Goal: Task Accomplishment & Management: Use online tool/utility

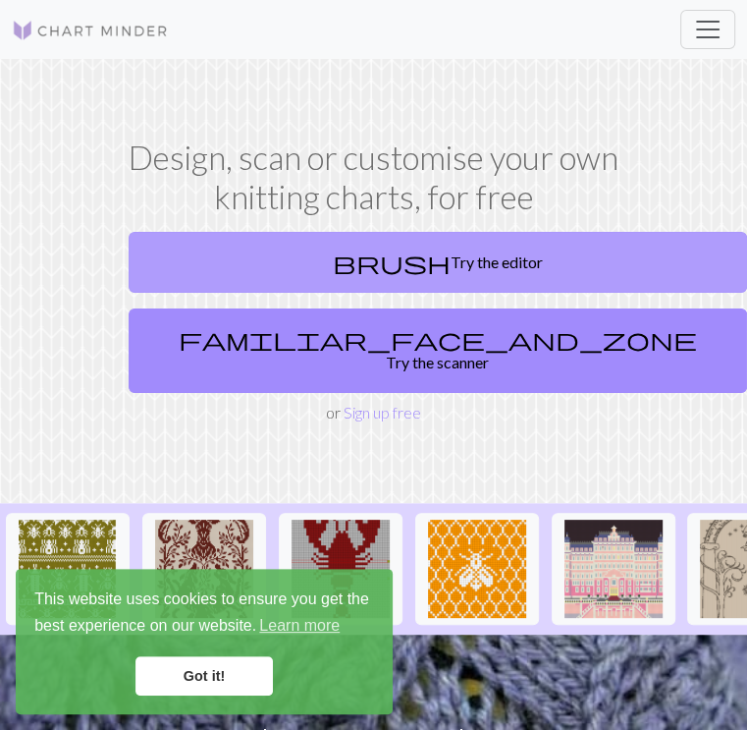
click at [249, 270] on link "brush Try the editor" at bounding box center [438, 262] width 619 height 61
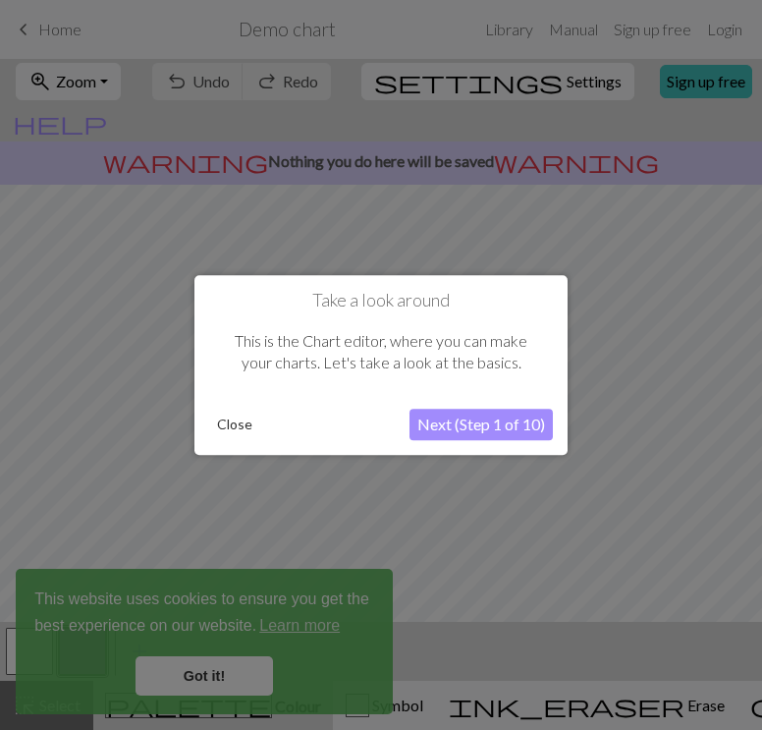
click at [432, 418] on button "Next (Step 1 of 10)" at bounding box center [480, 423] width 143 height 31
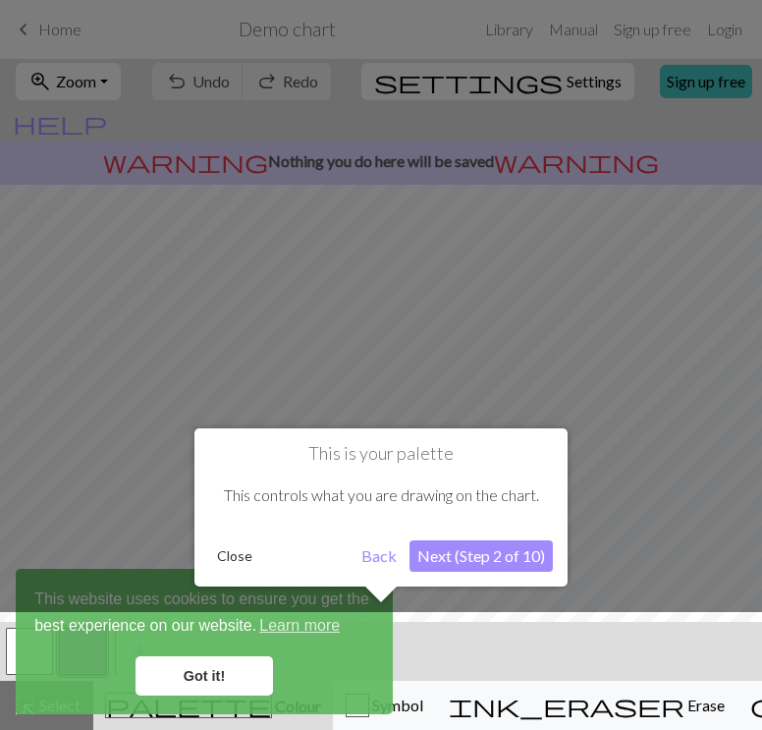
click at [232, 549] on button "Close" at bounding box center [234, 555] width 51 height 29
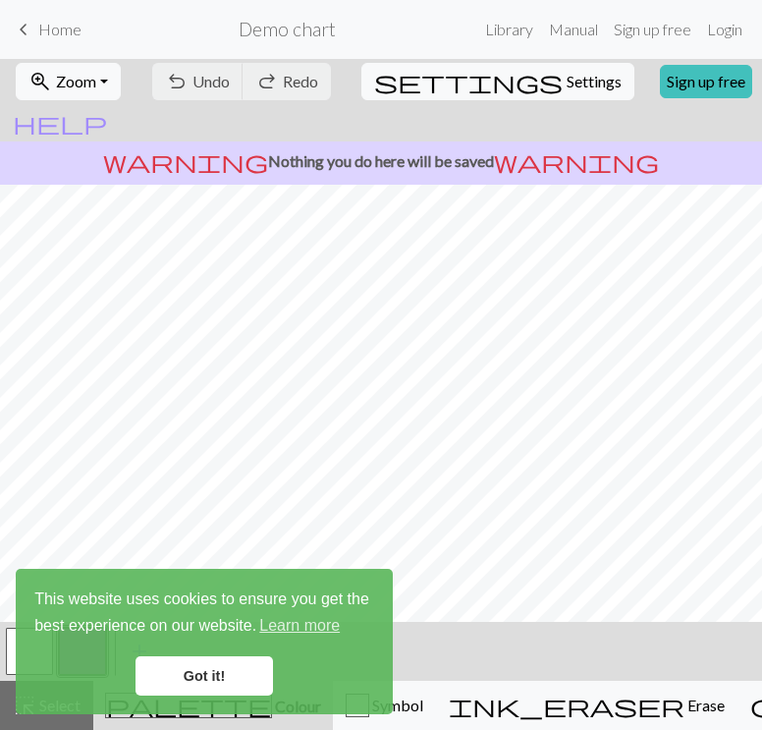
click at [195, 676] on link "Got it!" at bounding box center [203, 675] width 137 height 39
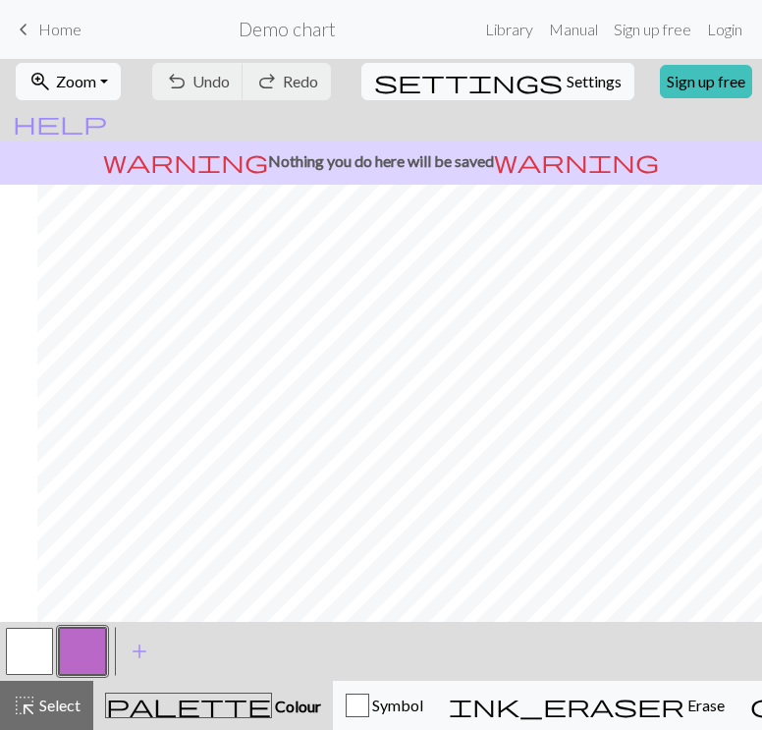
scroll to position [0, 43]
click at [38, 30] on span "Home" at bounding box center [59, 29] width 43 height 19
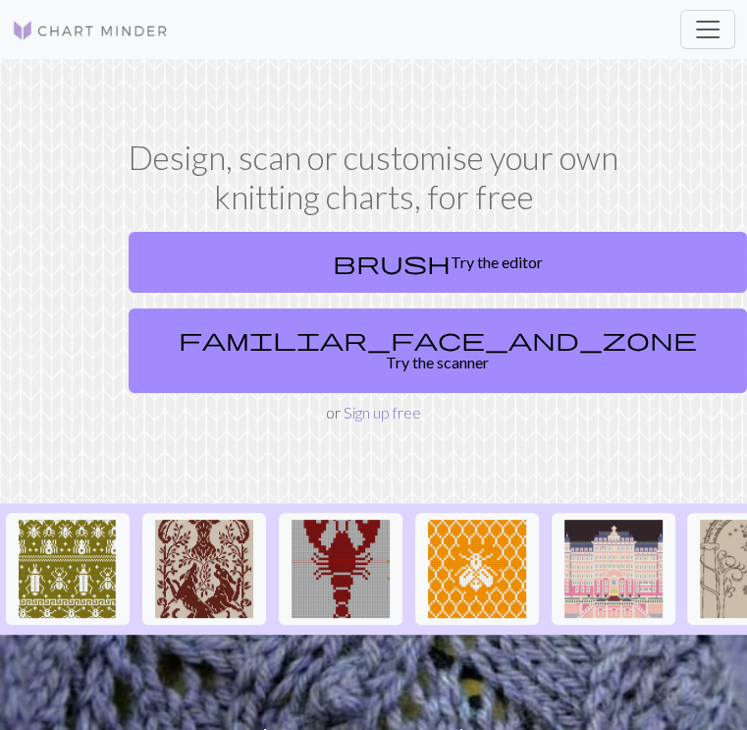
click at [344, 403] on link "Sign up free" at bounding box center [383, 412] width 78 height 19
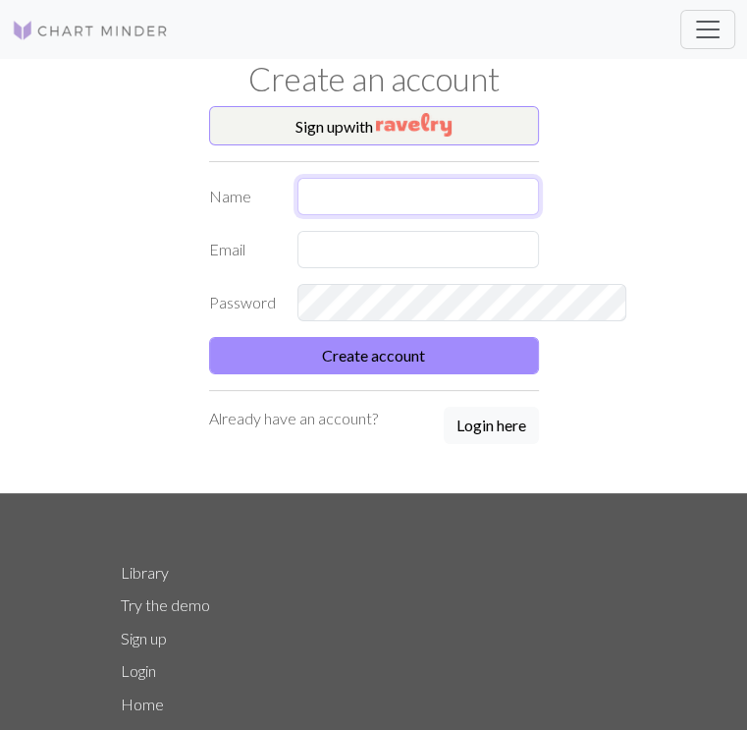
click at [303, 199] on input "text" at bounding box center [419, 196] width 242 height 37
type input "matilda"
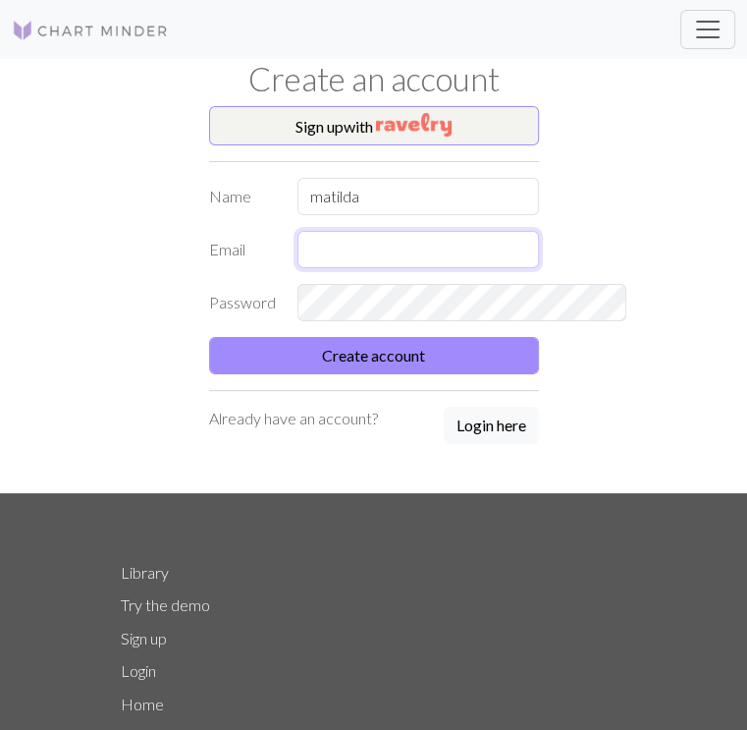
click at [298, 239] on input "text" at bounding box center [419, 249] width 242 height 37
type input "[EMAIL_ADDRESS][DOMAIN_NAME]"
click at [286, 320] on div at bounding box center [418, 302] width 265 height 37
click at [197, 390] on div "Sign up with Name [PERSON_NAME] Email [EMAIL_ADDRESS][DOMAIN_NAME] Password Cre…" at bounding box center [373, 299] width 353 height 387
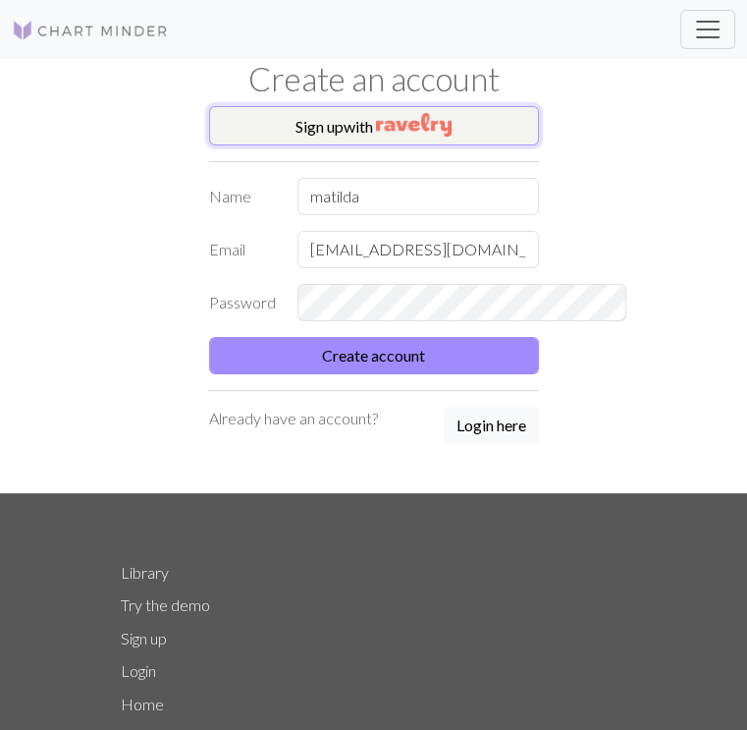
click at [446, 133] on img "button" at bounding box center [414, 125] width 76 height 24
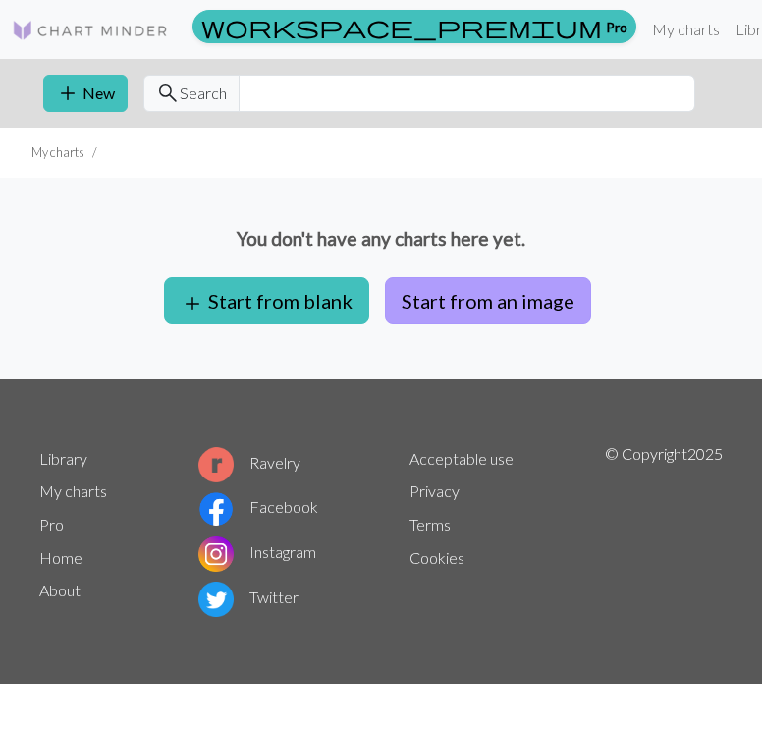
click at [414, 295] on button "Start from an image" at bounding box center [488, 300] width 206 height 47
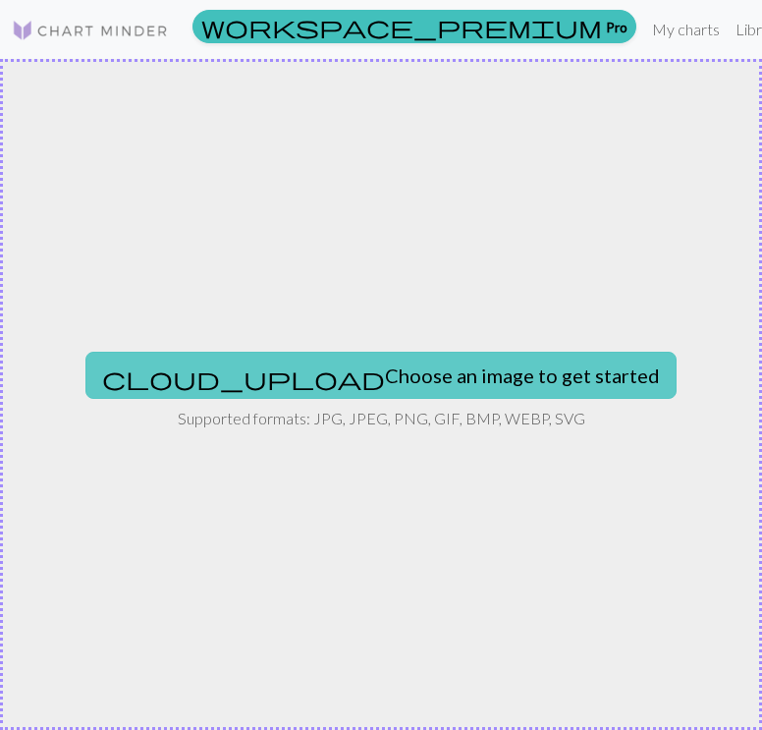
click at [344, 387] on button "cloud_upload Choose an image to get started" at bounding box center [380, 375] width 591 height 47
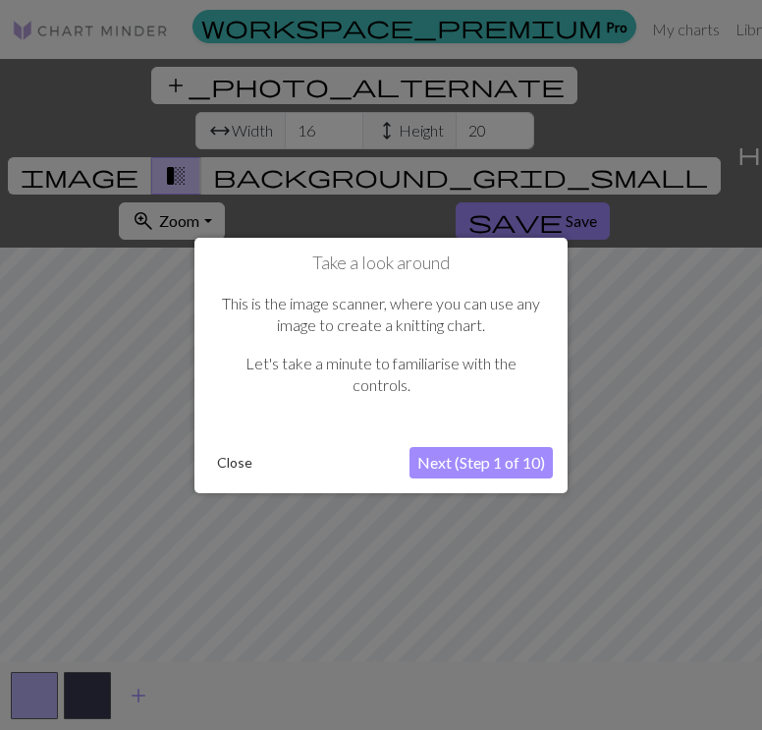
click at [488, 463] on button "Next (Step 1 of 10)" at bounding box center [480, 462] width 143 height 31
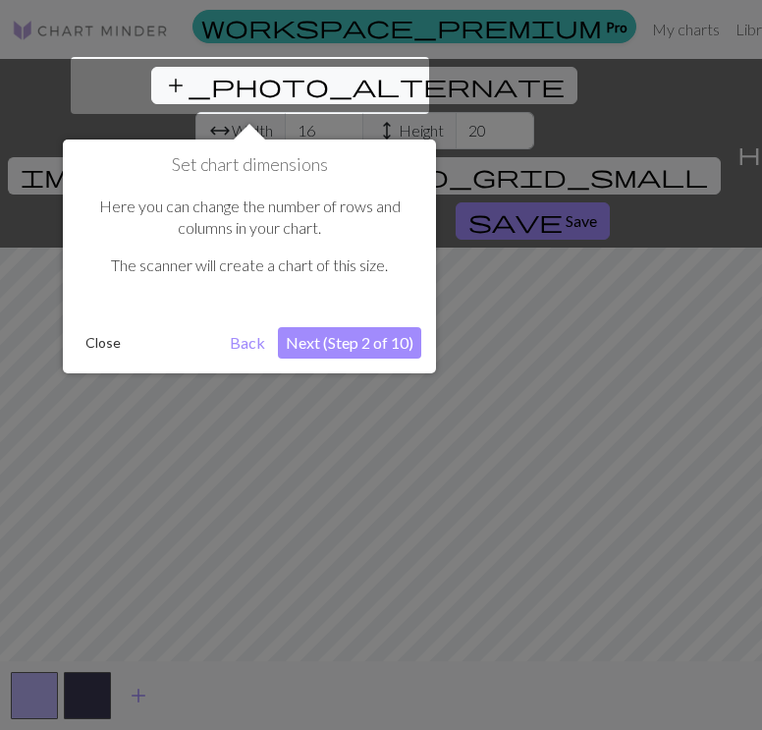
click at [105, 353] on button "Close" at bounding box center [103, 342] width 51 height 29
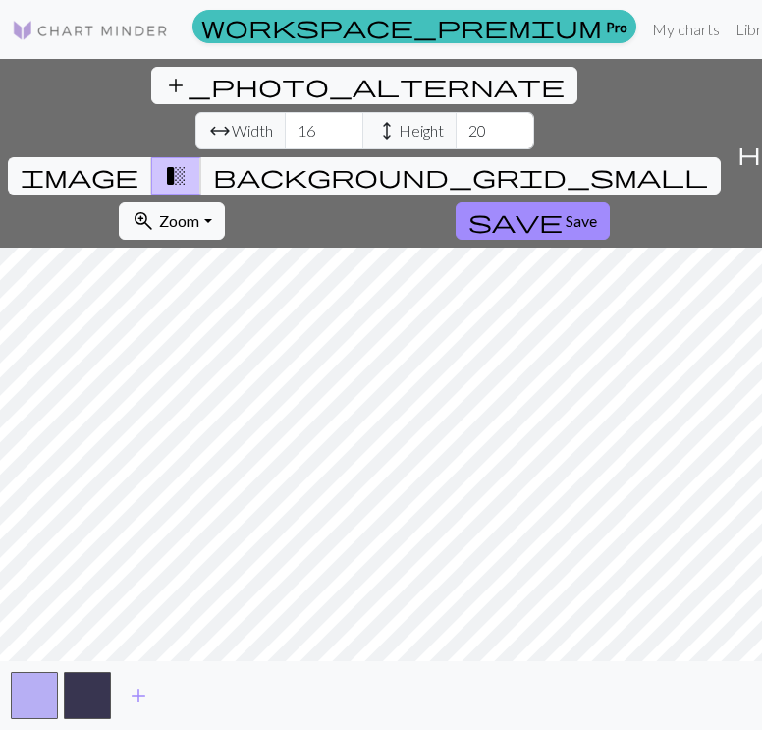
click at [208, 117] on span "arrow_range" at bounding box center [220, 130] width 24 height 27
click at [285, 112] on input "17" at bounding box center [324, 130] width 79 height 37
click at [285, 112] on input "18" at bounding box center [324, 130] width 79 height 37
click at [285, 112] on input "19" at bounding box center [324, 130] width 79 height 37
click at [285, 112] on input "20" at bounding box center [324, 130] width 79 height 37
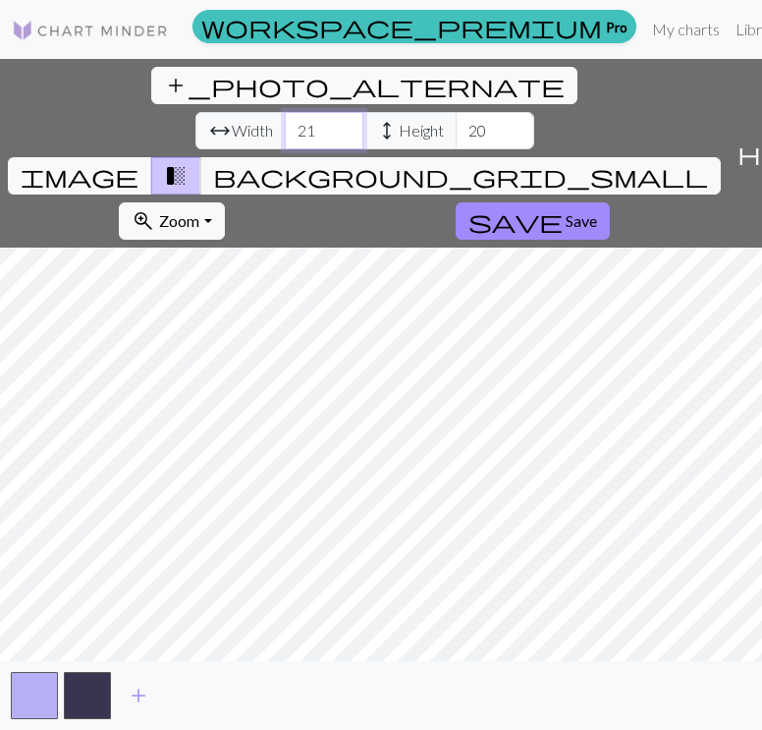
click at [285, 112] on input "21" at bounding box center [324, 130] width 79 height 37
click at [285, 112] on input "22" at bounding box center [324, 130] width 79 height 37
click at [285, 112] on input "23" at bounding box center [324, 130] width 79 height 37
click at [285, 112] on input "24" at bounding box center [324, 130] width 79 height 37
click at [285, 112] on input "25" at bounding box center [324, 130] width 79 height 37
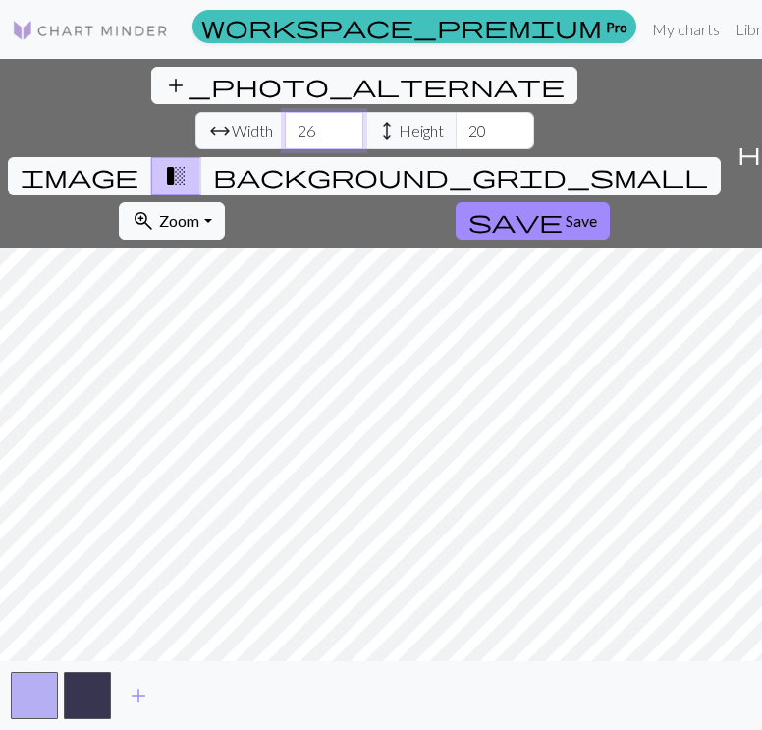
click at [285, 112] on input "26" at bounding box center [324, 130] width 79 height 37
click at [285, 112] on input "27" at bounding box center [324, 130] width 79 height 37
click at [285, 112] on input "28" at bounding box center [324, 130] width 79 height 37
click at [285, 112] on input "29" at bounding box center [324, 130] width 79 height 37
click at [285, 112] on input "30" at bounding box center [324, 130] width 79 height 37
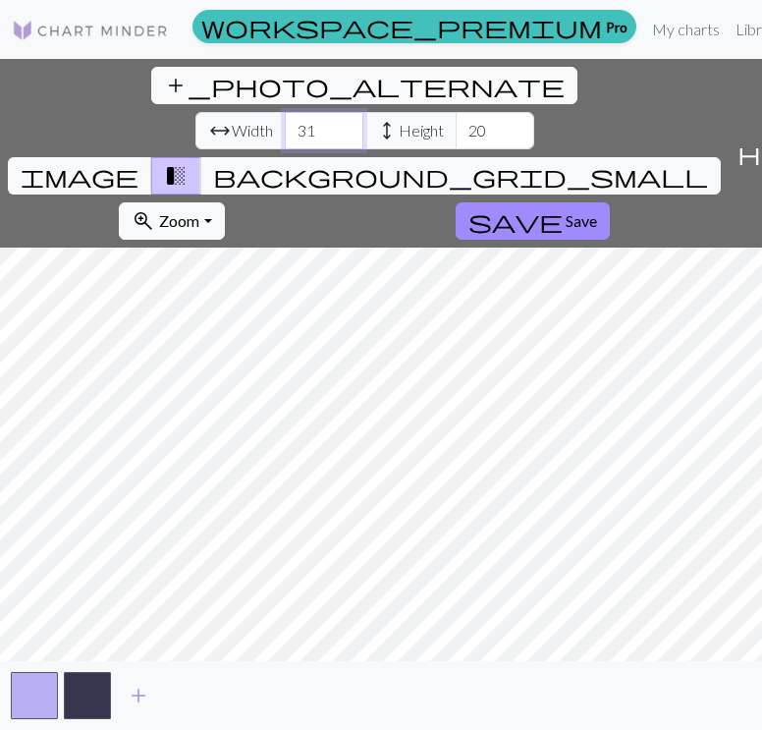
click at [285, 112] on input "31" at bounding box center [324, 130] width 79 height 37
click at [285, 112] on input "32" at bounding box center [324, 130] width 79 height 37
click at [285, 112] on input "33" at bounding box center [324, 130] width 79 height 37
click at [285, 112] on input "34" at bounding box center [324, 130] width 79 height 37
click at [285, 112] on input "35" at bounding box center [324, 130] width 79 height 37
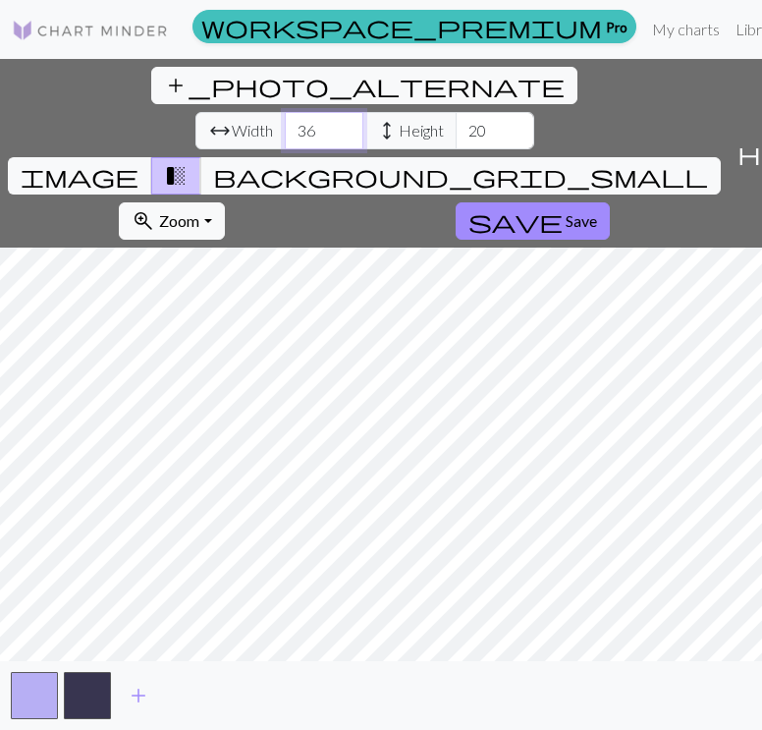
click at [285, 112] on input "36" at bounding box center [324, 130] width 79 height 37
click at [285, 112] on input "37" at bounding box center [324, 130] width 79 height 37
click at [285, 112] on input "38" at bounding box center [324, 130] width 79 height 37
click at [285, 112] on input "39" at bounding box center [324, 130] width 79 height 37
click at [285, 112] on input "40" at bounding box center [324, 130] width 79 height 37
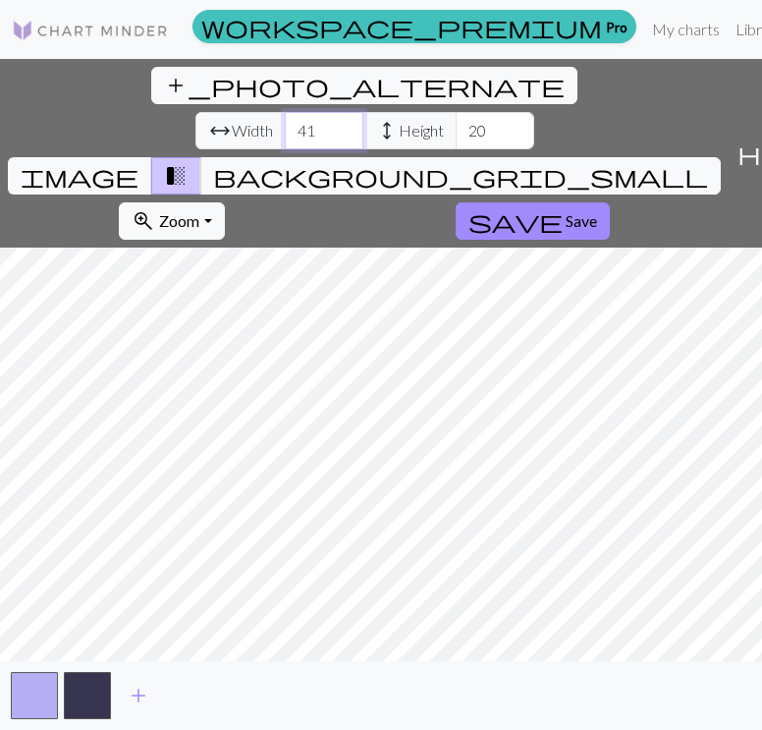
click at [285, 112] on input "41" at bounding box center [324, 130] width 79 height 37
click at [285, 112] on input "42" at bounding box center [324, 130] width 79 height 37
click at [285, 112] on input "43" at bounding box center [324, 130] width 79 height 37
click at [285, 112] on input "44" at bounding box center [324, 130] width 79 height 37
click at [285, 112] on input "45" at bounding box center [324, 130] width 79 height 37
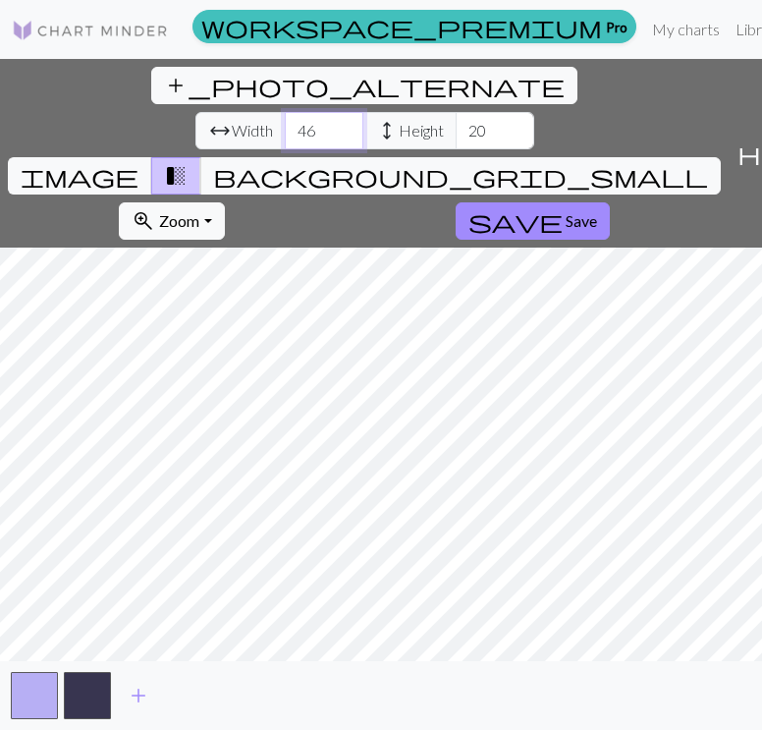
click at [285, 112] on input "46" at bounding box center [324, 130] width 79 height 37
click at [285, 112] on input "47" at bounding box center [324, 130] width 79 height 37
click at [285, 112] on input "48" at bounding box center [324, 130] width 79 height 37
click at [285, 112] on input "49" at bounding box center [324, 130] width 79 height 37
click at [285, 112] on input "50" at bounding box center [324, 130] width 79 height 37
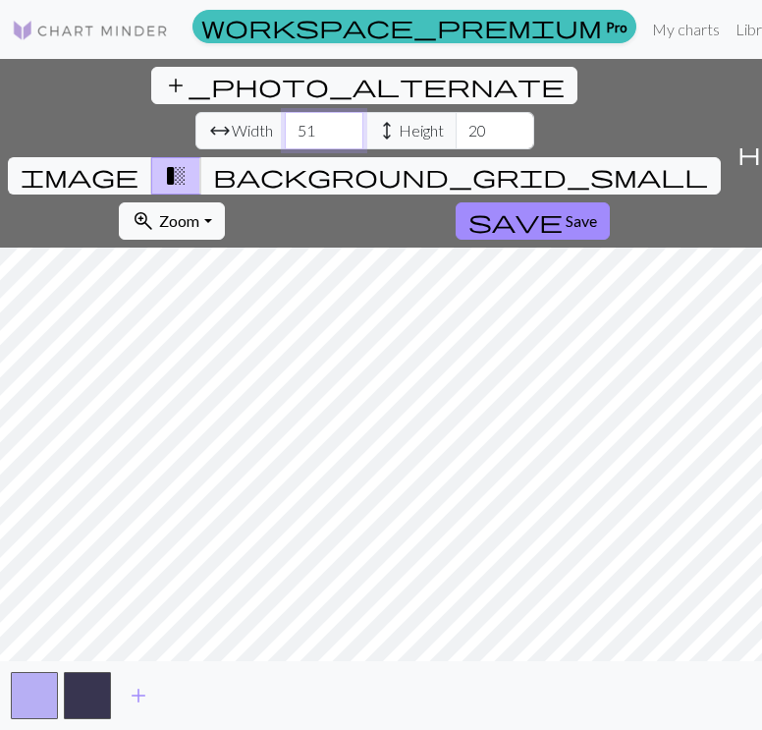
click at [285, 112] on input "51" at bounding box center [324, 130] width 79 height 37
click at [285, 112] on input "52" at bounding box center [324, 130] width 79 height 37
click at [285, 112] on input "53" at bounding box center [324, 130] width 79 height 37
click at [285, 112] on input "54" at bounding box center [324, 130] width 79 height 37
click at [285, 112] on input "55" at bounding box center [324, 130] width 79 height 37
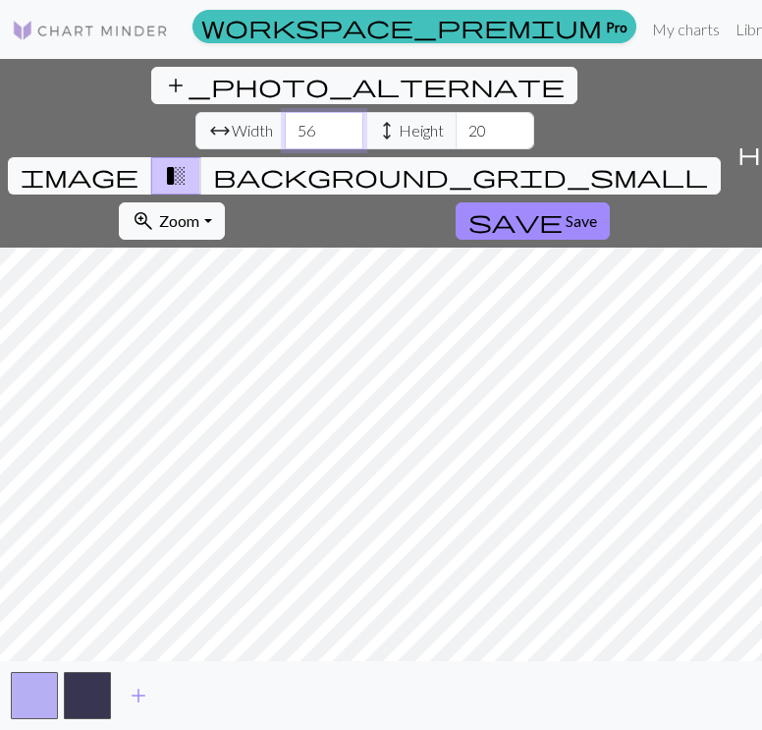
click at [285, 112] on input "56" at bounding box center [324, 130] width 79 height 37
click at [285, 112] on input "57" at bounding box center [324, 130] width 79 height 37
click at [285, 112] on input "58" at bounding box center [324, 130] width 79 height 37
click at [285, 112] on input "59" at bounding box center [324, 130] width 79 height 37
type input "60"
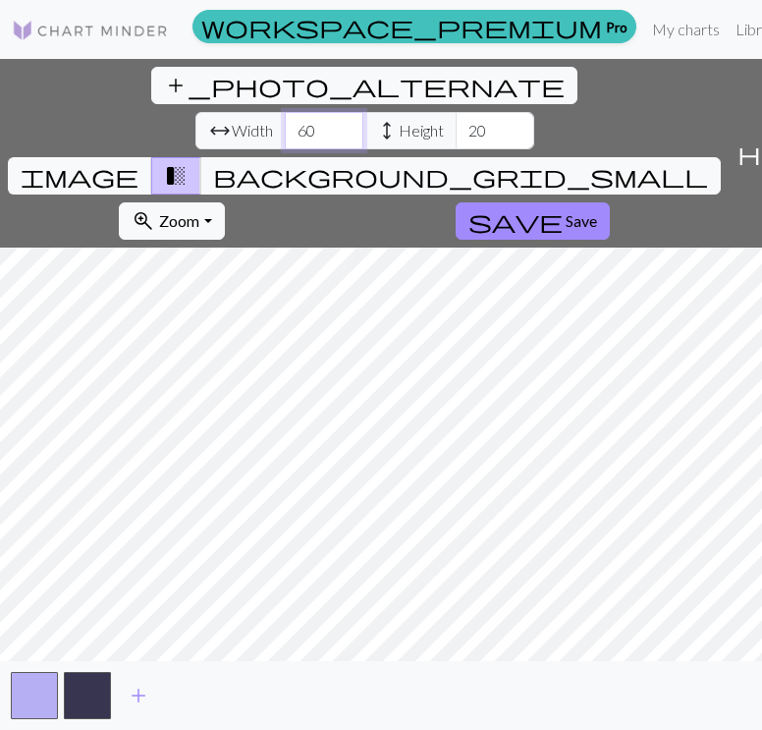
click at [285, 112] on input "60" at bounding box center [324, 130] width 79 height 37
click at [456, 112] on input "21" at bounding box center [495, 130] width 79 height 37
click at [456, 112] on input "22" at bounding box center [495, 130] width 79 height 37
click at [456, 112] on input "23" at bounding box center [495, 130] width 79 height 37
click at [456, 112] on input "24" at bounding box center [495, 130] width 79 height 37
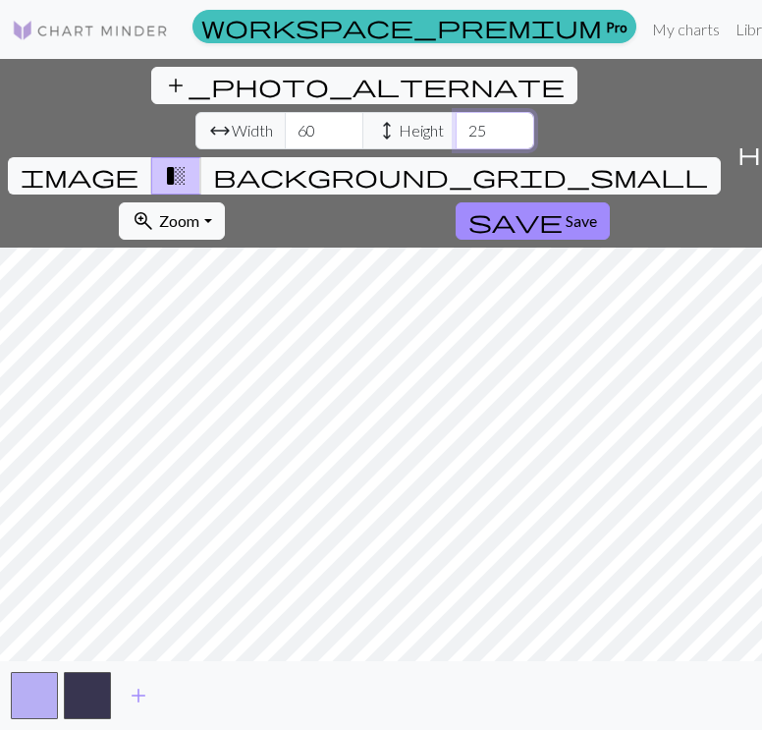
click at [456, 112] on input "25" at bounding box center [495, 130] width 79 height 37
click at [456, 112] on input "26" at bounding box center [495, 130] width 79 height 37
click at [456, 112] on input "27" at bounding box center [495, 130] width 79 height 37
click at [456, 112] on input "28" at bounding box center [495, 130] width 79 height 37
click at [456, 112] on input "29" at bounding box center [495, 130] width 79 height 37
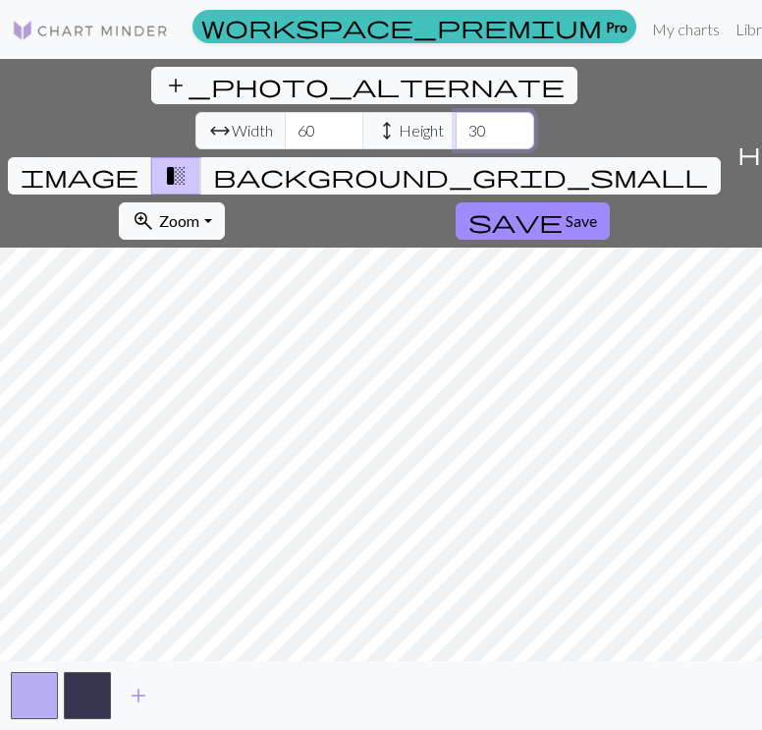
click at [456, 112] on input "30" at bounding box center [495, 130] width 79 height 37
click at [456, 112] on input "31" at bounding box center [495, 130] width 79 height 37
click at [456, 112] on input "32" at bounding box center [495, 130] width 79 height 37
click at [456, 112] on input "33" at bounding box center [495, 130] width 79 height 37
click at [408, 66] on div "add_photo_alternate Change image arrow_range Width 60 height Height 33 image tr…" at bounding box center [364, 153] width 729 height 189
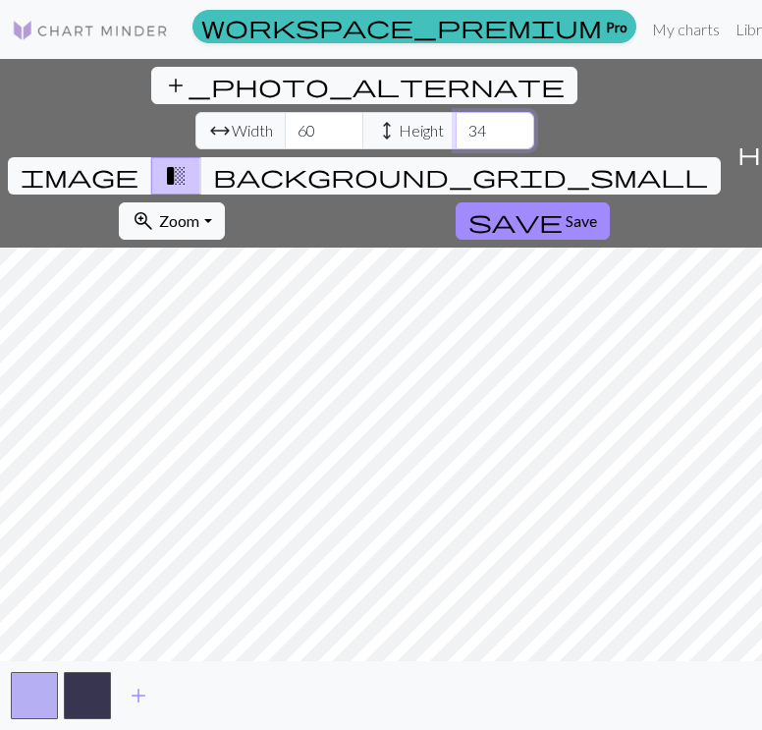
click at [456, 112] on input "34" at bounding box center [495, 130] width 79 height 37
click at [456, 112] on input "35" at bounding box center [495, 130] width 79 height 37
click at [456, 112] on input "36" at bounding box center [495, 130] width 79 height 37
click at [456, 112] on input "37" at bounding box center [495, 130] width 79 height 37
click at [456, 112] on input "38" at bounding box center [495, 130] width 79 height 37
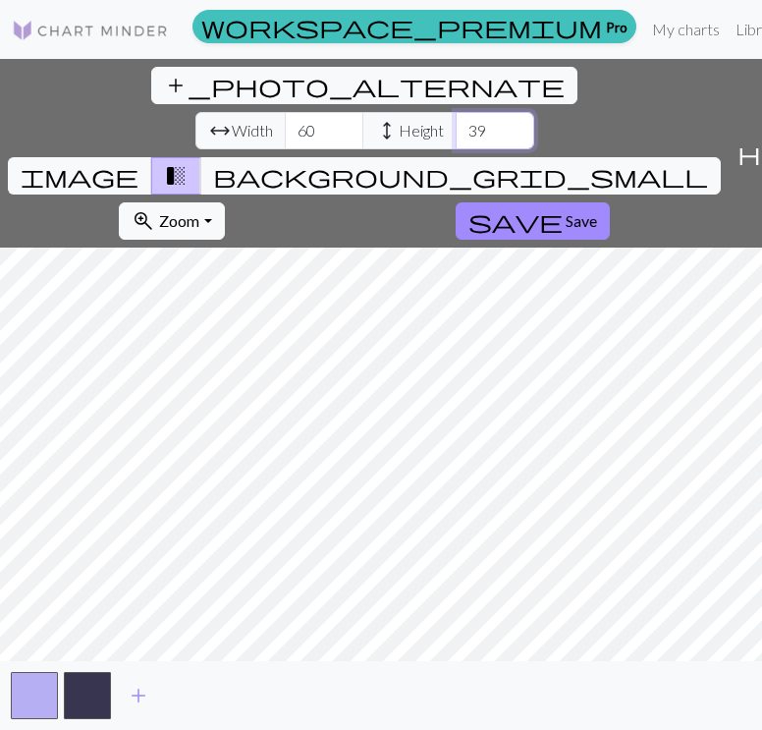
click at [456, 112] on input "39" at bounding box center [495, 130] width 79 height 37
click at [456, 112] on input "40" at bounding box center [495, 130] width 79 height 37
click at [456, 112] on input "41" at bounding box center [495, 130] width 79 height 37
click at [456, 112] on input "42" at bounding box center [495, 130] width 79 height 37
click at [456, 112] on input "43" at bounding box center [495, 130] width 79 height 37
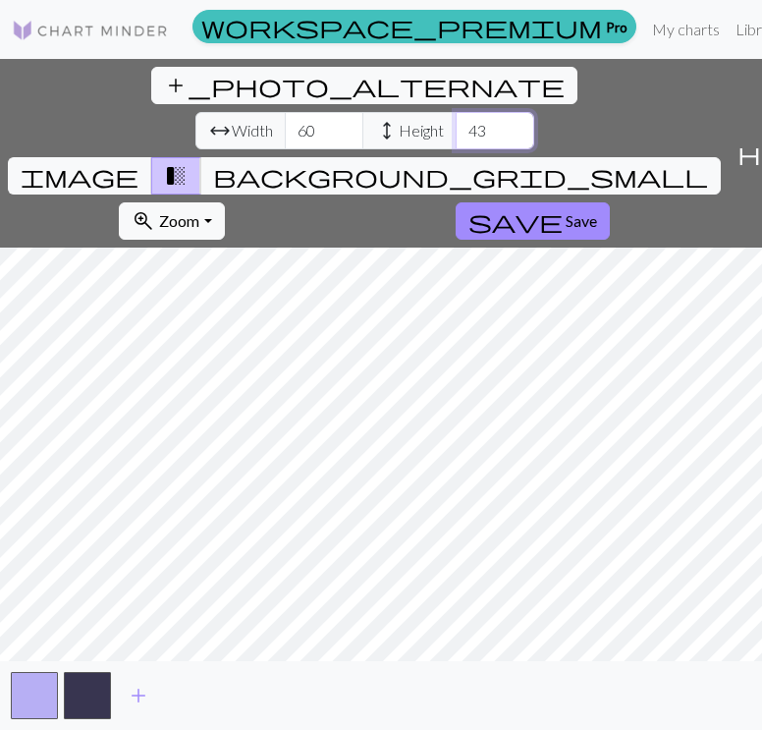
click at [456, 112] on input "44" at bounding box center [495, 130] width 79 height 37
click at [456, 112] on input "45" at bounding box center [495, 130] width 79 height 37
click at [456, 112] on input "46" at bounding box center [495, 130] width 79 height 37
click at [456, 112] on input "47" at bounding box center [495, 130] width 79 height 37
click at [456, 112] on input "48" at bounding box center [495, 130] width 79 height 37
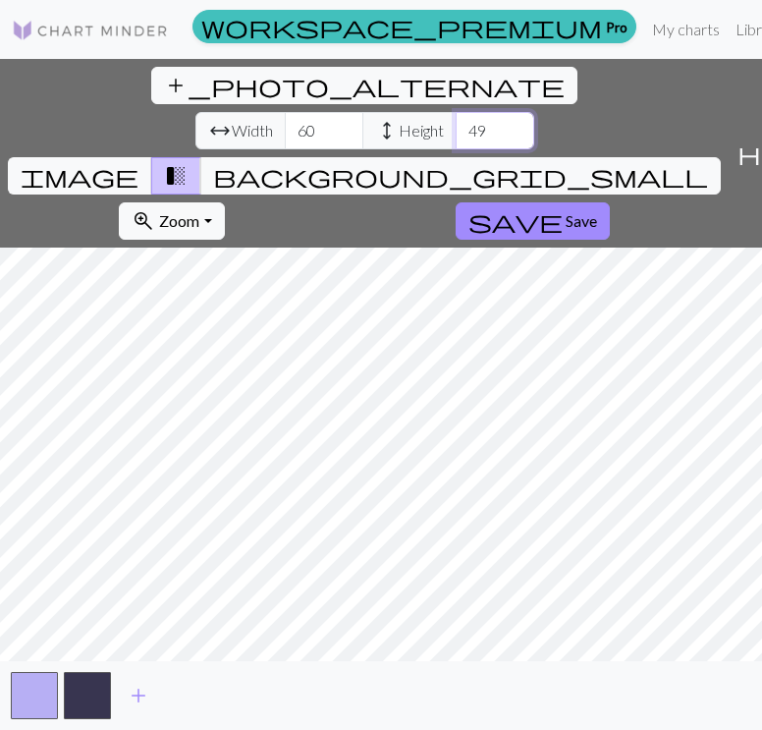
click at [456, 112] on input "49" at bounding box center [495, 130] width 79 height 37
click at [456, 112] on input "50" at bounding box center [495, 130] width 79 height 37
click at [456, 112] on input "51" at bounding box center [495, 130] width 79 height 37
click at [456, 112] on input "52" at bounding box center [495, 130] width 79 height 37
click at [456, 112] on input "53" at bounding box center [495, 130] width 79 height 37
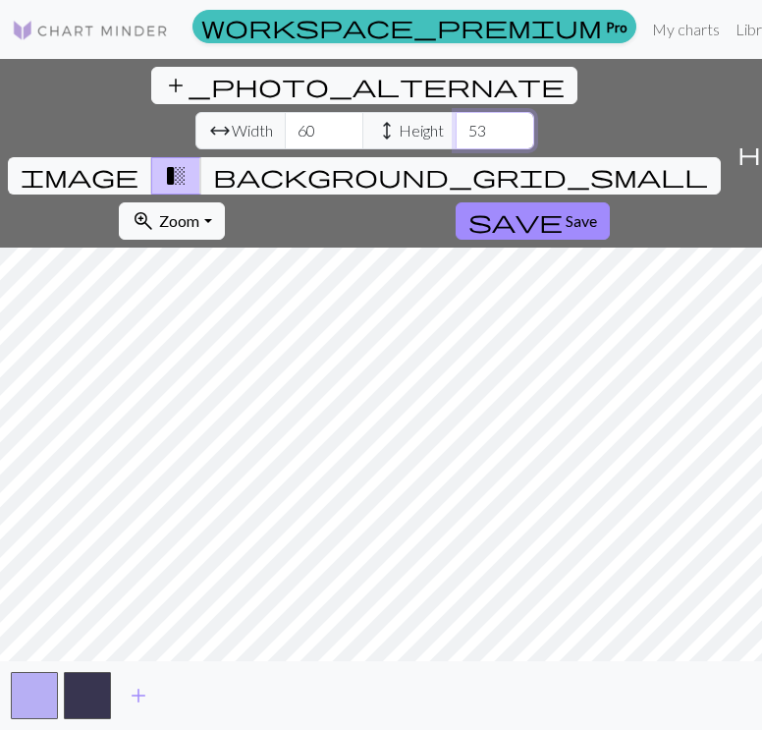
click at [456, 112] on input "54" at bounding box center [495, 130] width 79 height 37
click at [456, 112] on input "55" at bounding box center [495, 130] width 79 height 37
click at [456, 112] on input "56" at bounding box center [495, 130] width 79 height 37
click at [456, 112] on input "57" at bounding box center [495, 130] width 79 height 37
click at [456, 112] on input "58" at bounding box center [495, 130] width 79 height 37
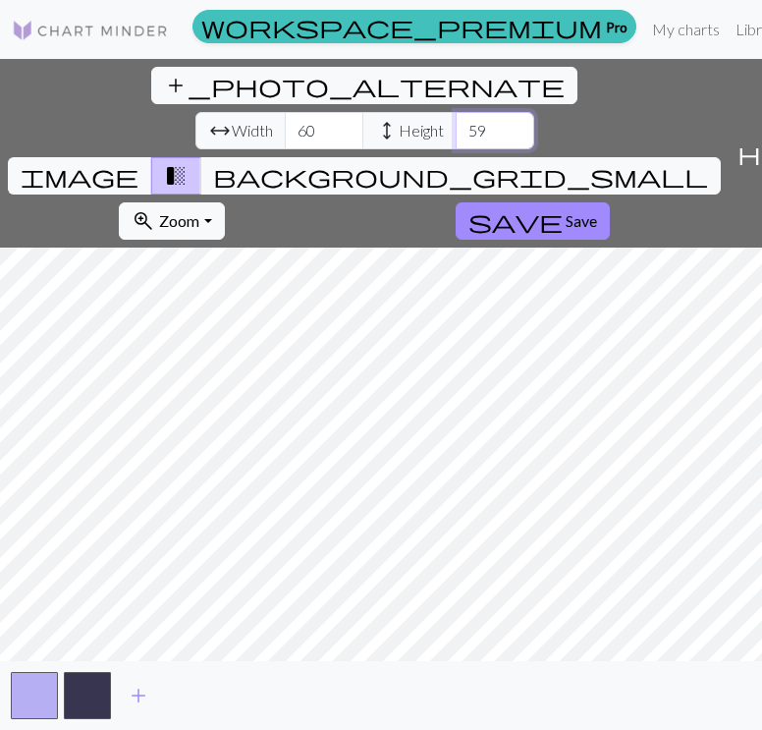
click at [456, 112] on input "59" at bounding box center [495, 130] width 79 height 37
click at [456, 112] on input "60" at bounding box center [495, 130] width 79 height 37
click at [456, 112] on input "61" at bounding box center [495, 130] width 79 height 37
click at [456, 112] on input "62" at bounding box center [495, 130] width 79 height 37
click at [456, 112] on input "63" at bounding box center [495, 130] width 79 height 37
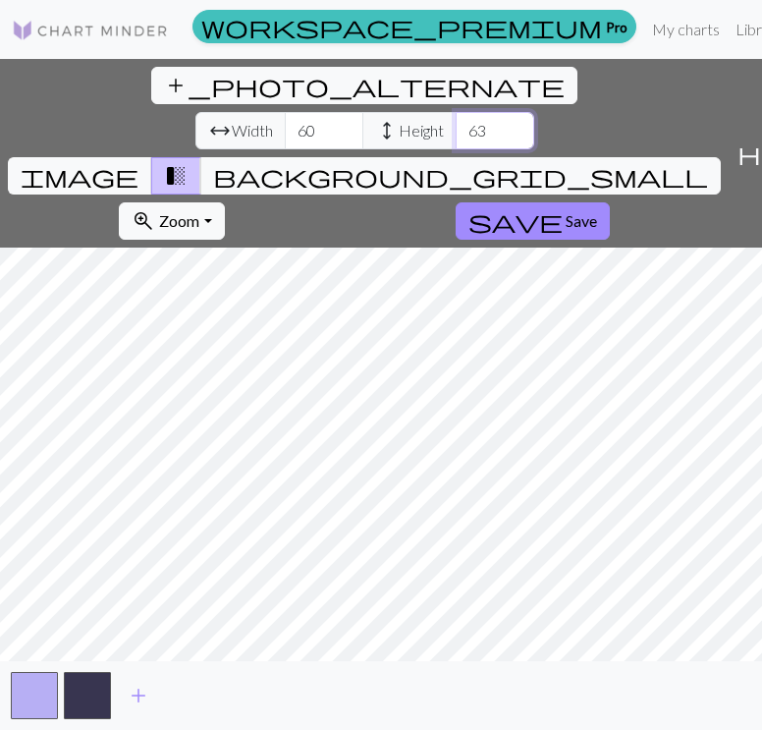
click at [456, 112] on input "64" at bounding box center [495, 130] width 79 height 37
click at [456, 112] on input "65" at bounding box center [495, 130] width 79 height 37
click at [456, 112] on input "66" at bounding box center [495, 130] width 79 height 37
click at [456, 112] on input "67" at bounding box center [495, 130] width 79 height 37
click at [456, 112] on input "68" at bounding box center [495, 130] width 79 height 37
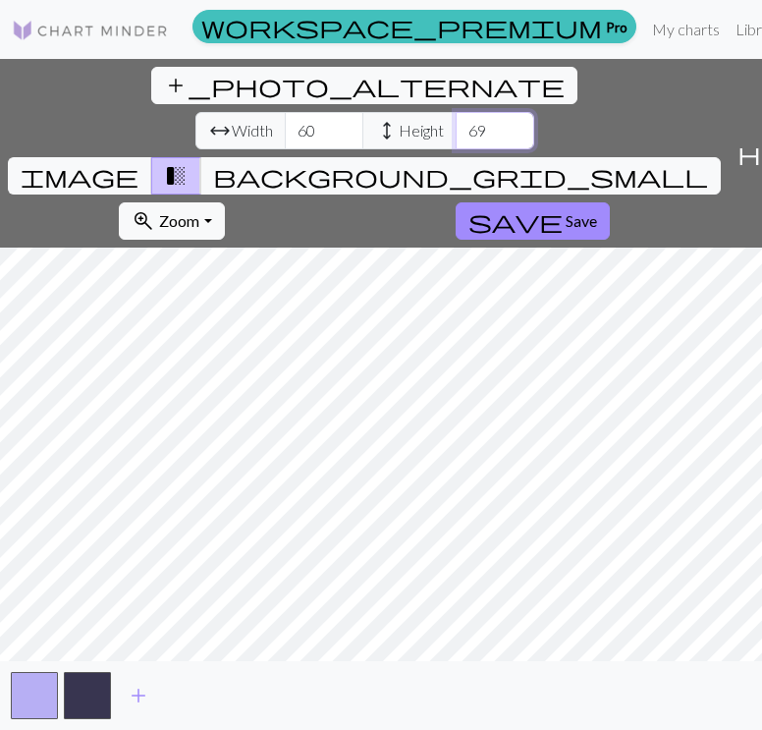
click at [456, 112] on input "69" at bounding box center [495, 130] width 79 height 37
click at [456, 112] on input "70" at bounding box center [495, 130] width 79 height 37
click at [456, 112] on input "71" at bounding box center [495, 130] width 79 height 37
click at [456, 112] on input "72" at bounding box center [495, 130] width 79 height 37
click at [456, 112] on input "73" at bounding box center [495, 130] width 79 height 37
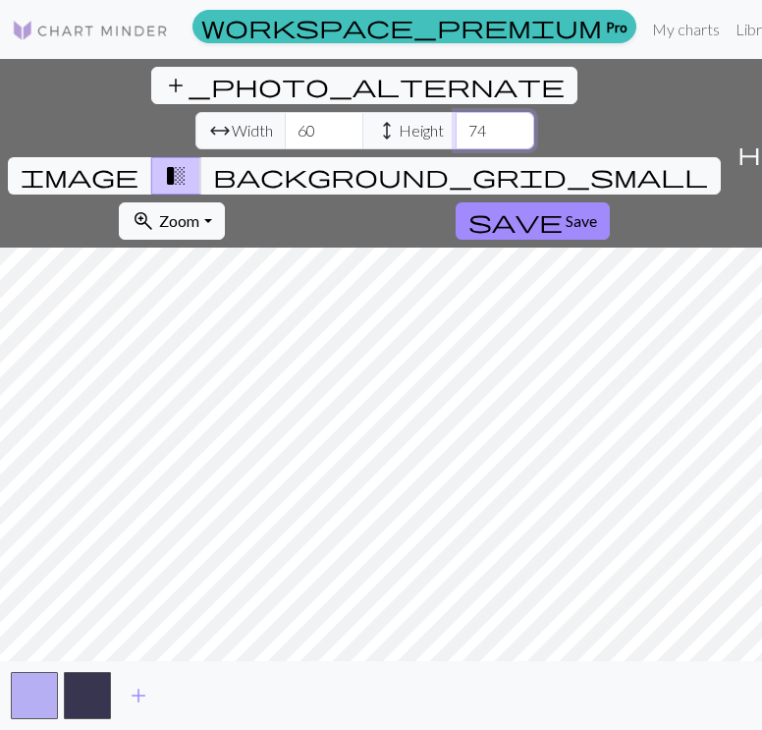
click at [456, 112] on input "74" at bounding box center [495, 130] width 79 height 37
click at [456, 112] on input "75" at bounding box center [495, 130] width 79 height 37
click at [456, 112] on input "76" at bounding box center [495, 130] width 79 height 37
click at [456, 112] on input "77" at bounding box center [495, 130] width 79 height 37
click at [456, 112] on input "78" at bounding box center [495, 130] width 79 height 37
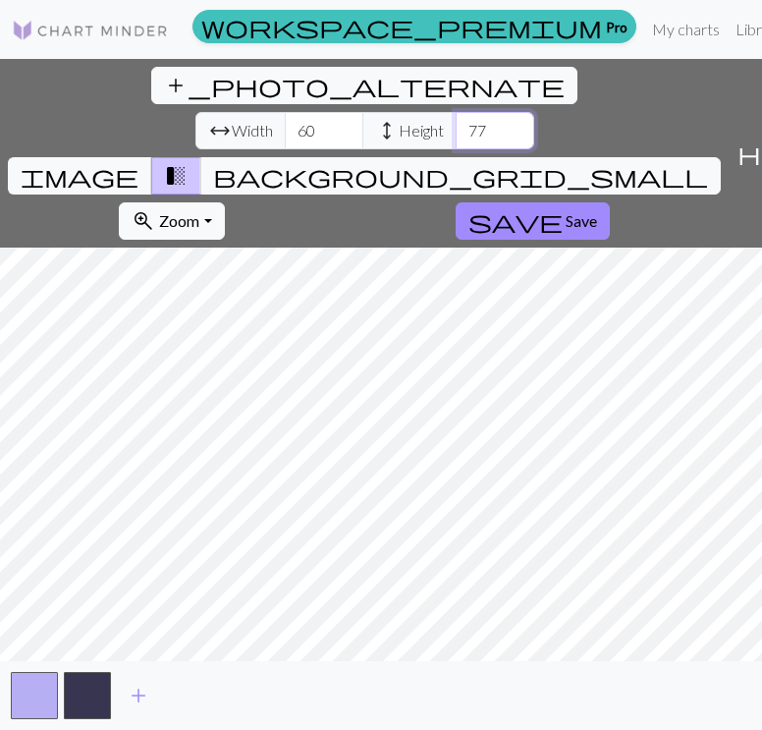
click at [456, 112] on input "77" at bounding box center [495, 130] width 79 height 37
click at [456, 112] on input "76" at bounding box center [495, 130] width 79 height 37
click at [456, 112] on input "75" at bounding box center [495, 130] width 79 height 37
type input "76"
click at [456, 112] on input "76" at bounding box center [495, 130] width 79 height 37
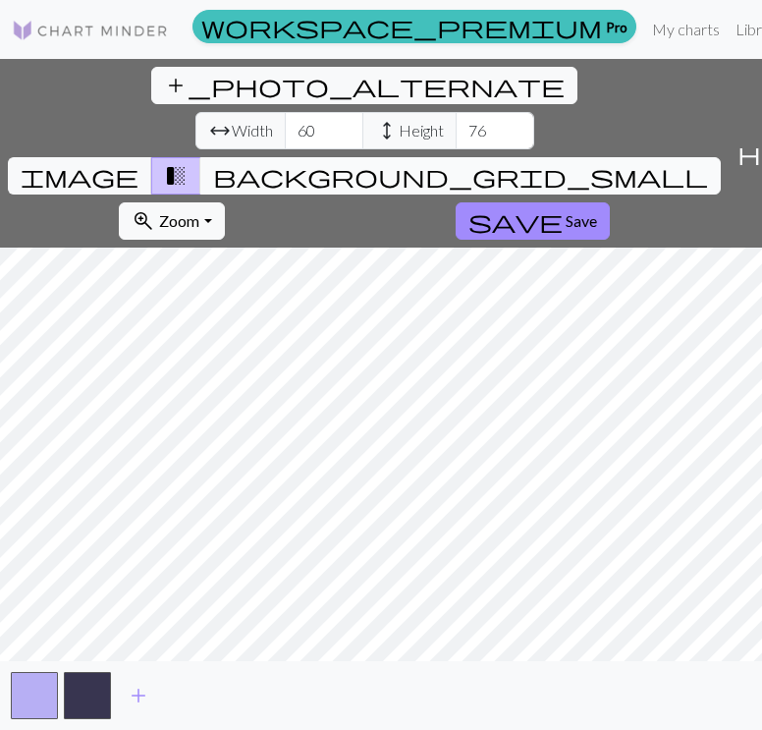
click at [568, 162] on span "background_grid_small" at bounding box center [460, 175] width 495 height 27
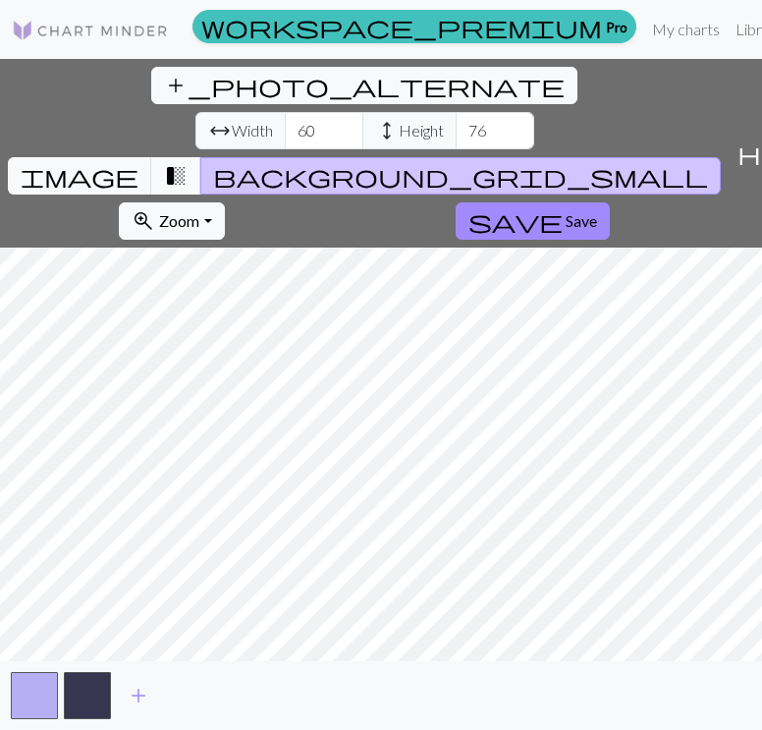
click at [188, 162] on span "transition_fade" at bounding box center [176, 175] width 24 height 27
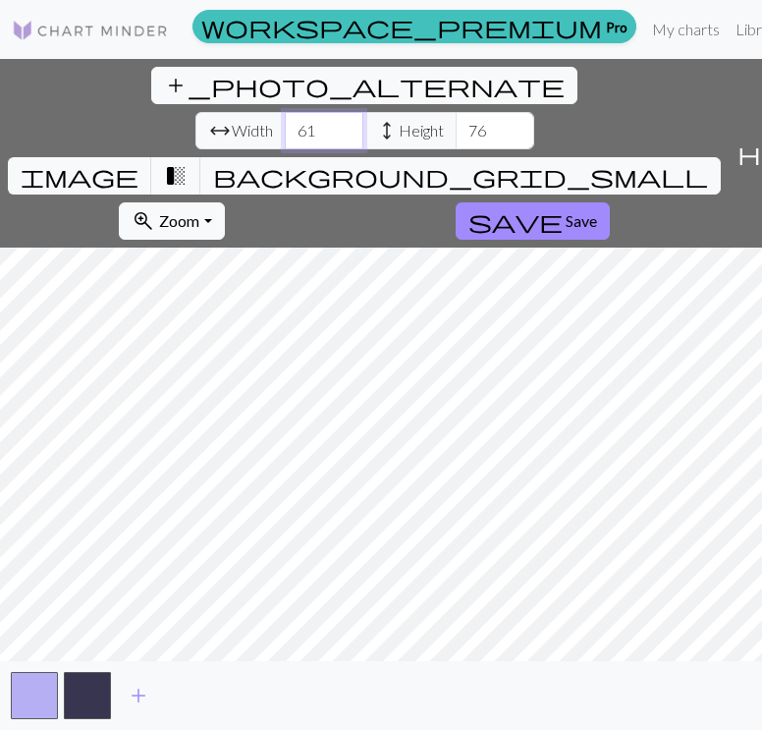
click at [285, 112] on input "61" at bounding box center [324, 130] width 79 height 37
click at [285, 112] on input "62" at bounding box center [324, 130] width 79 height 37
click at [285, 112] on input "63" at bounding box center [324, 130] width 79 height 37
click at [285, 112] on input "64" at bounding box center [324, 130] width 79 height 37
type input "65"
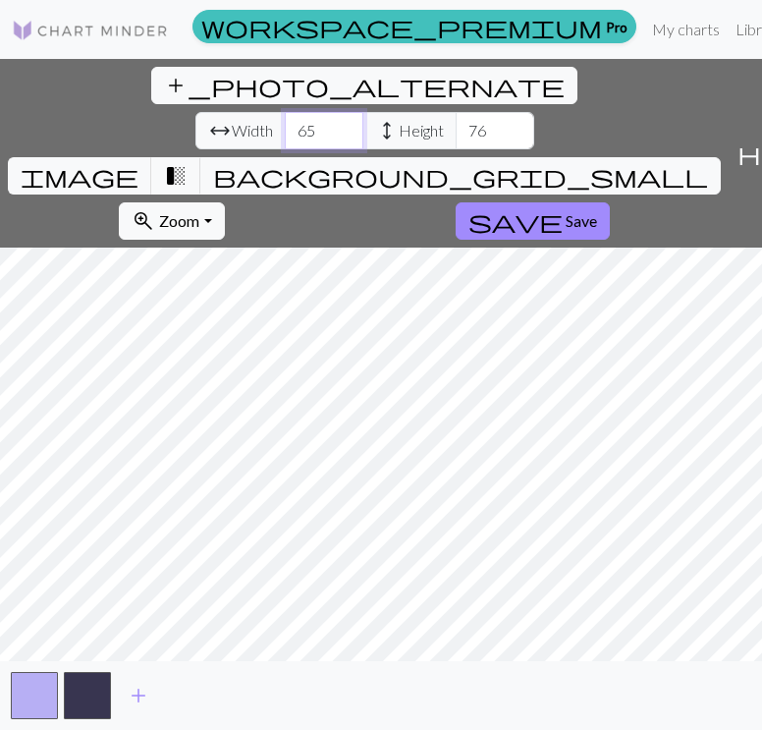
click at [285, 112] on input "65" at bounding box center [324, 130] width 79 height 37
click at [456, 112] on input "77" at bounding box center [495, 130] width 79 height 37
click at [456, 112] on input "78" at bounding box center [495, 130] width 79 height 37
click at [456, 112] on input "79" at bounding box center [495, 130] width 79 height 37
click at [456, 112] on input "80" at bounding box center [495, 130] width 79 height 37
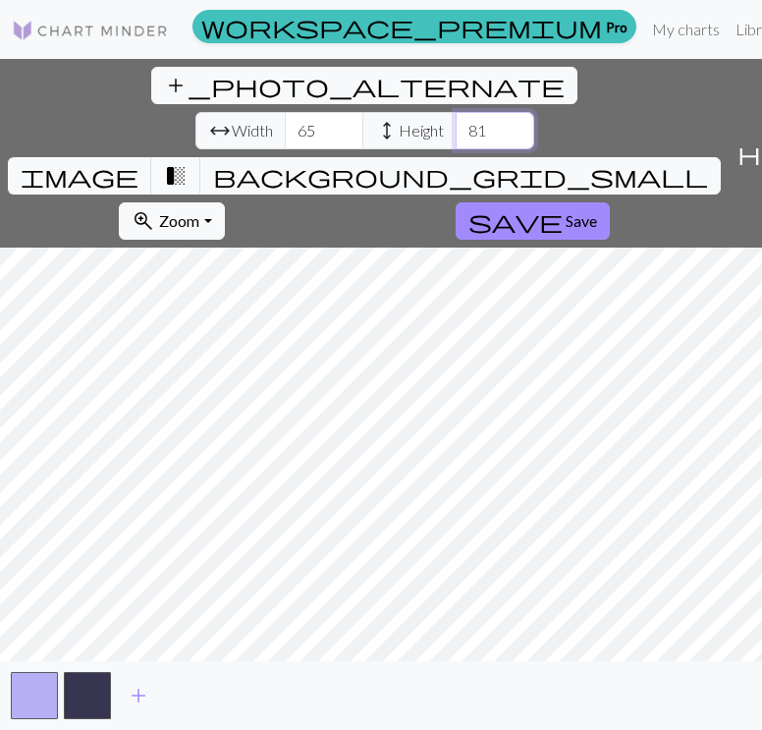
click at [456, 112] on input "81" at bounding box center [495, 130] width 79 height 37
click at [456, 112] on input "80" at bounding box center [495, 130] width 79 height 37
type input "79"
click at [456, 112] on input "79" at bounding box center [495, 130] width 79 height 37
click at [285, 112] on input "64" at bounding box center [324, 130] width 79 height 37
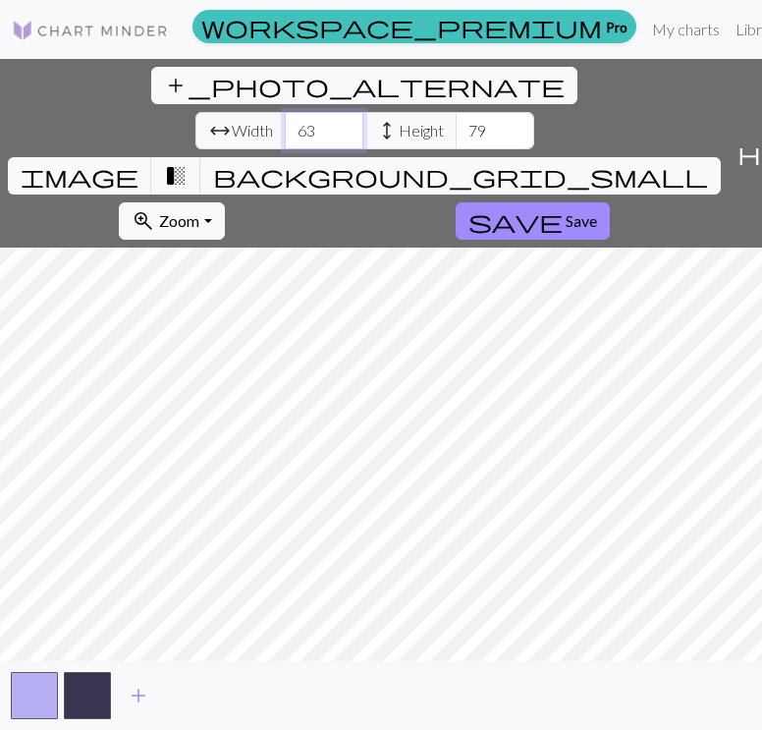
click at [285, 112] on input "63" at bounding box center [324, 130] width 79 height 37
click at [285, 112] on input "62" at bounding box center [324, 130] width 79 height 37
click at [285, 112] on input "61" at bounding box center [324, 130] width 79 height 37
click at [285, 112] on input "60" at bounding box center [324, 130] width 79 height 37
click at [285, 112] on input "61" at bounding box center [324, 130] width 79 height 37
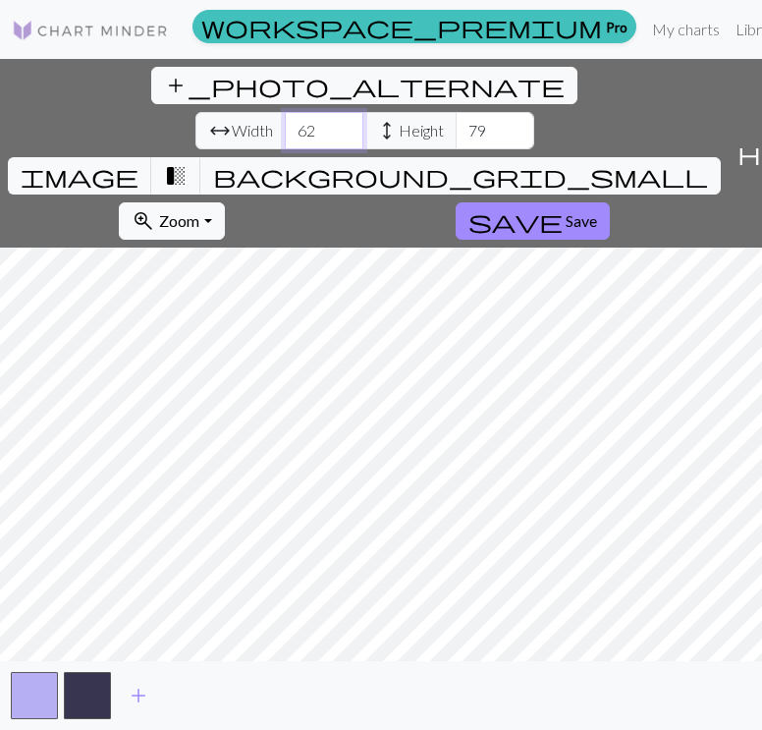
click at [285, 112] on input "62" at bounding box center [324, 130] width 79 height 37
click at [285, 112] on input "63" at bounding box center [324, 130] width 79 height 37
click at [285, 112] on input "64" at bounding box center [324, 130] width 79 height 37
click at [285, 112] on input "65" at bounding box center [324, 130] width 79 height 37
click at [285, 112] on input "66" at bounding box center [324, 130] width 79 height 37
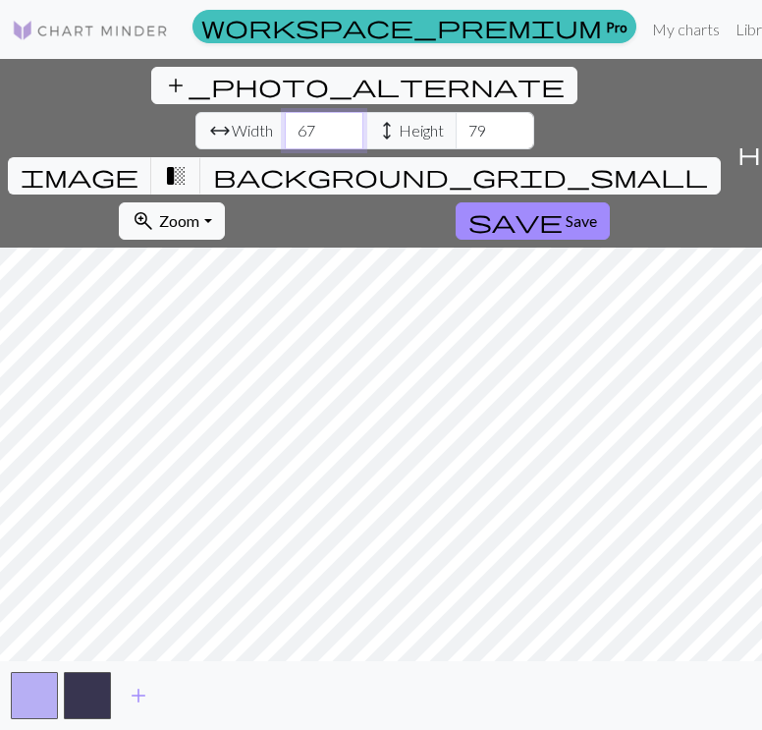
type input "67"
click at [285, 112] on input "67" at bounding box center [324, 130] width 79 height 37
click at [456, 112] on input "80" at bounding box center [495, 130] width 79 height 37
click at [456, 112] on input "81" at bounding box center [495, 130] width 79 height 37
click at [456, 112] on input "82" at bounding box center [495, 130] width 79 height 37
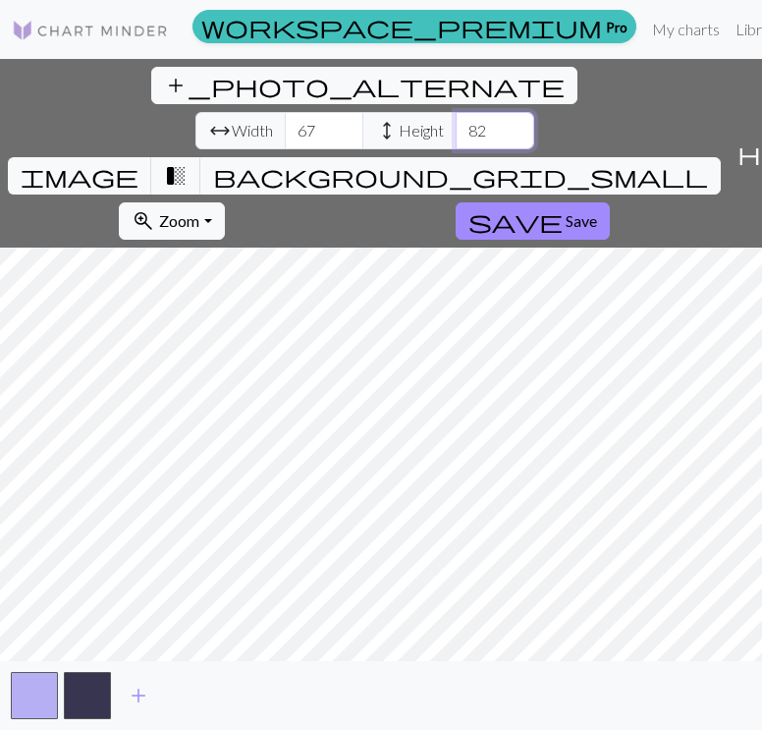
click at [456, 112] on input "82" at bounding box center [495, 130] width 79 height 37
type input "81"
click at [456, 112] on input "81" at bounding box center [495, 130] width 79 height 37
